Goal: Task Accomplishment & Management: Use online tool/utility

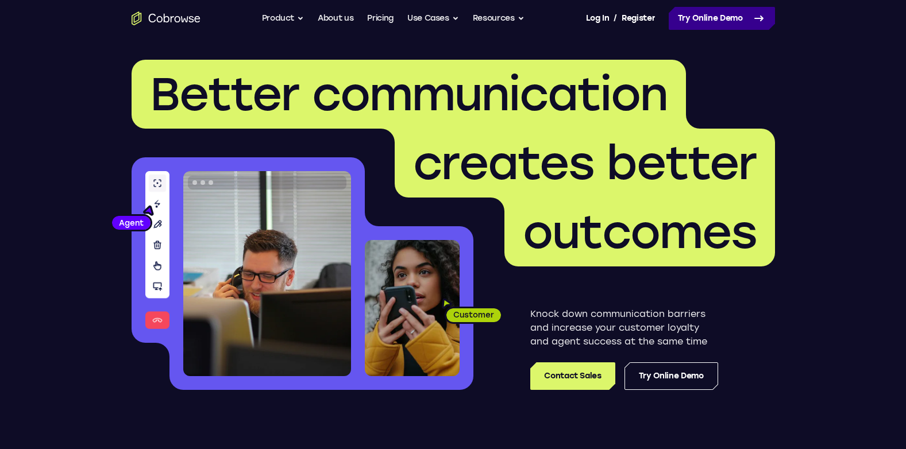
drag, startPoint x: 716, startPoint y: 22, endPoint x: 746, endPoint y: 23, distance: 29.9
click at [716, 22] on link "Try Online Demo" at bounding box center [722, 18] width 106 height 23
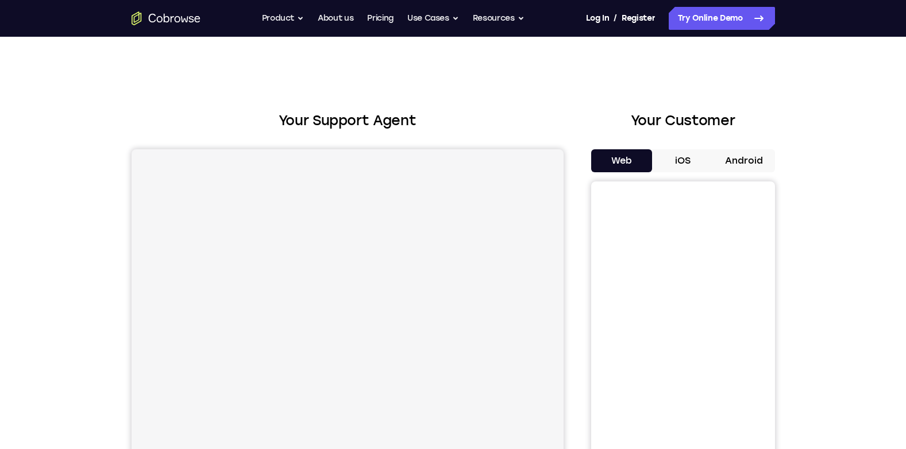
click at [745, 169] on button "Android" at bounding box center [744, 160] width 61 height 23
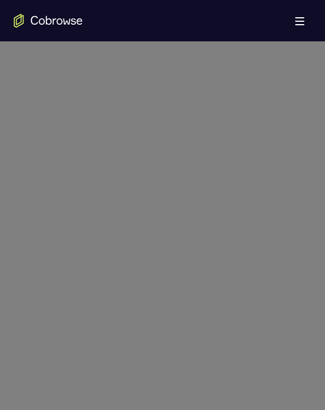
click at [222, 128] on icon at bounding box center [167, 79] width 334 height 661
click at [174, 283] on icon at bounding box center [167, 79] width 334 height 661
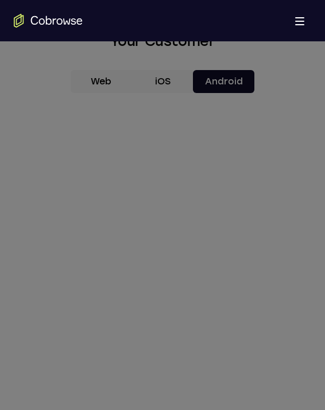
click at [224, 173] on icon at bounding box center [167, 108] width 334 height 604
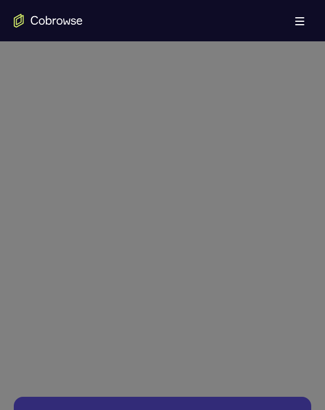
scroll to position [632, 0]
click at [173, 225] on icon at bounding box center [167, 50] width 334 height 719
click at [225, 64] on icon at bounding box center [167, 50] width 334 height 719
click at [166, 222] on icon at bounding box center [167, 50] width 334 height 719
click at [165, 222] on icon at bounding box center [167, 50] width 334 height 719
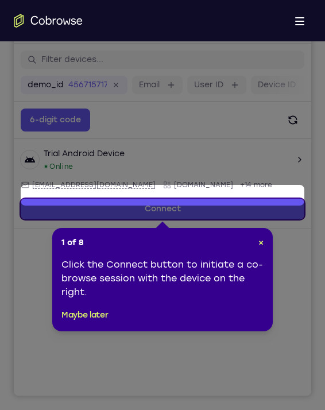
scroll to position [157, 0]
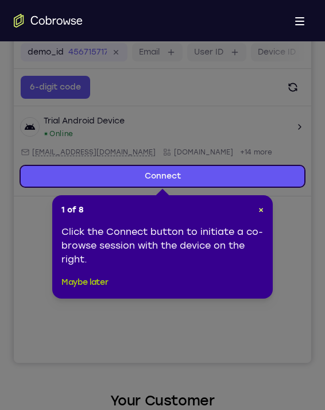
click at [83, 286] on button "Maybe later" at bounding box center [84, 283] width 47 height 14
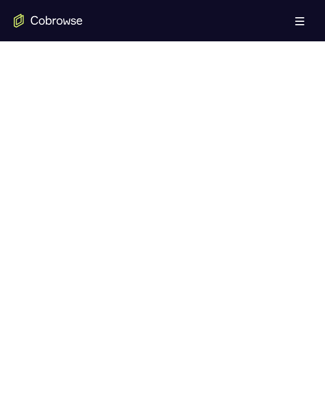
scroll to position [612, 0]
